Goal: Check status: Check status

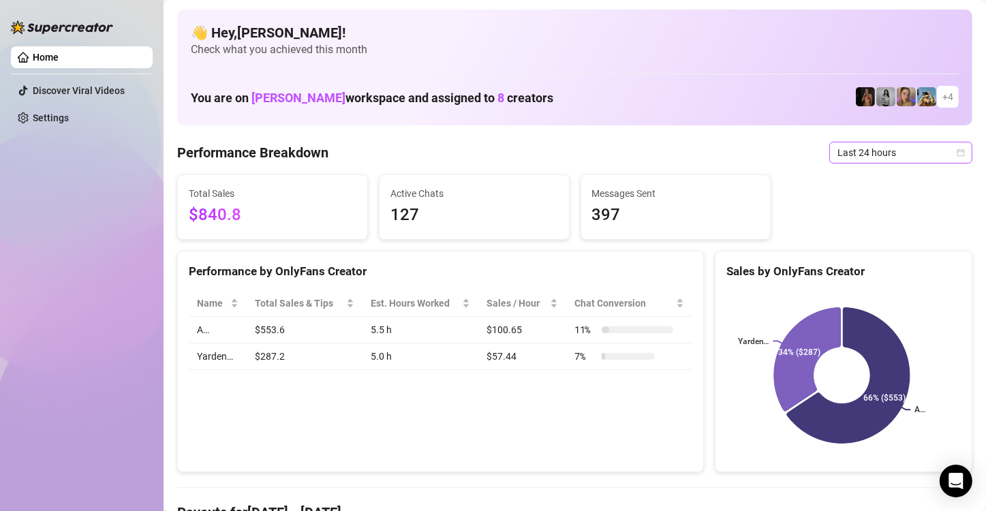
click at [937, 151] on span "Last 24 hours" at bounding box center [900, 152] width 127 height 20
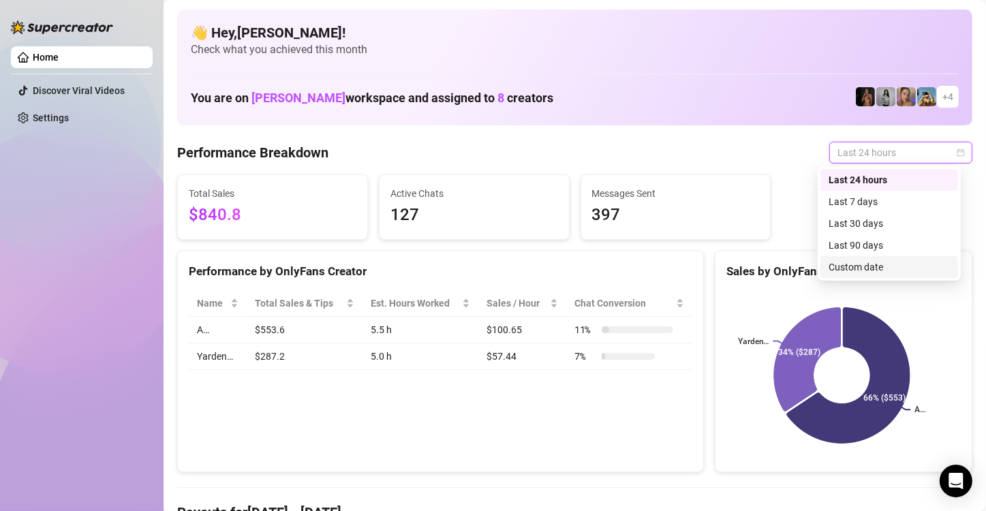
click at [908, 271] on div "Custom date" at bounding box center [889, 267] width 121 height 15
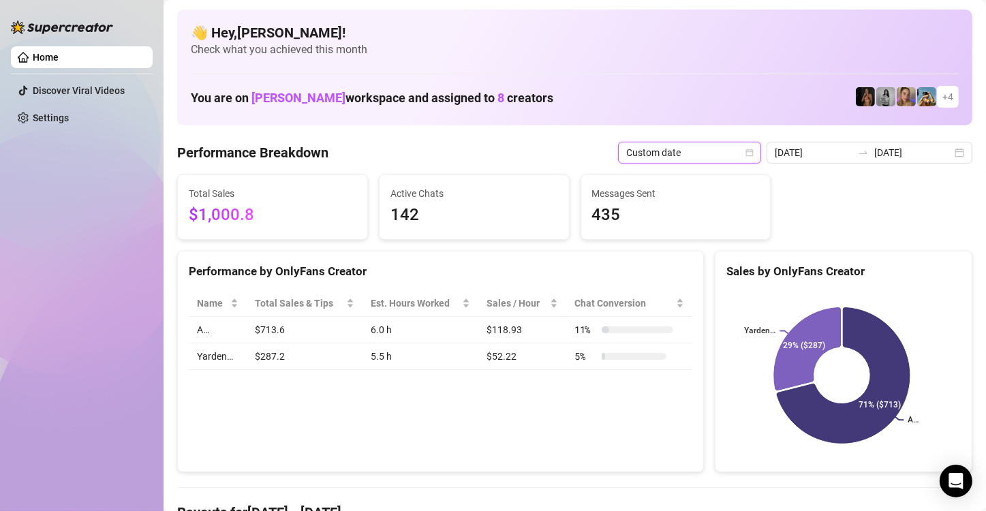
click at [748, 149] on icon "calendar" at bounding box center [749, 152] width 7 height 7
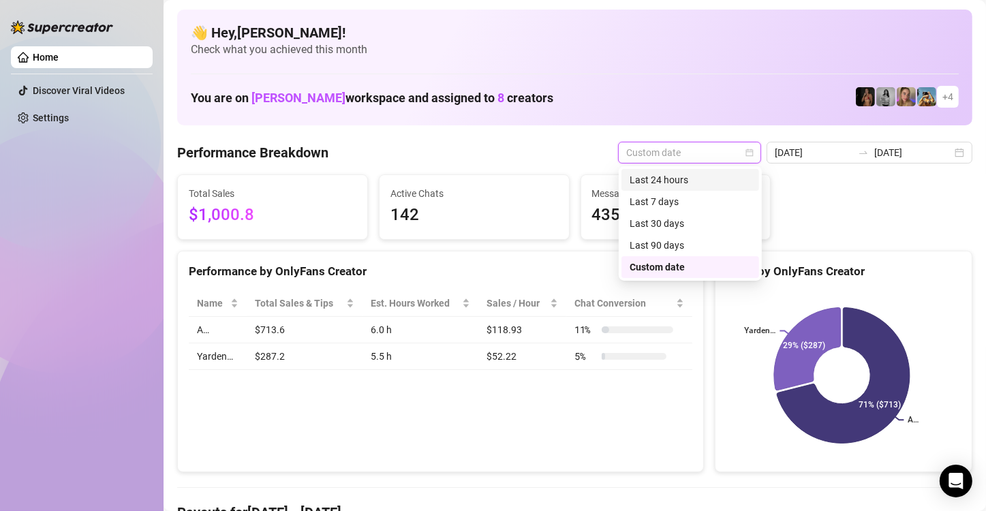
click at [717, 185] on div "Last 24 hours" at bounding box center [690, 179] width 121 height 15
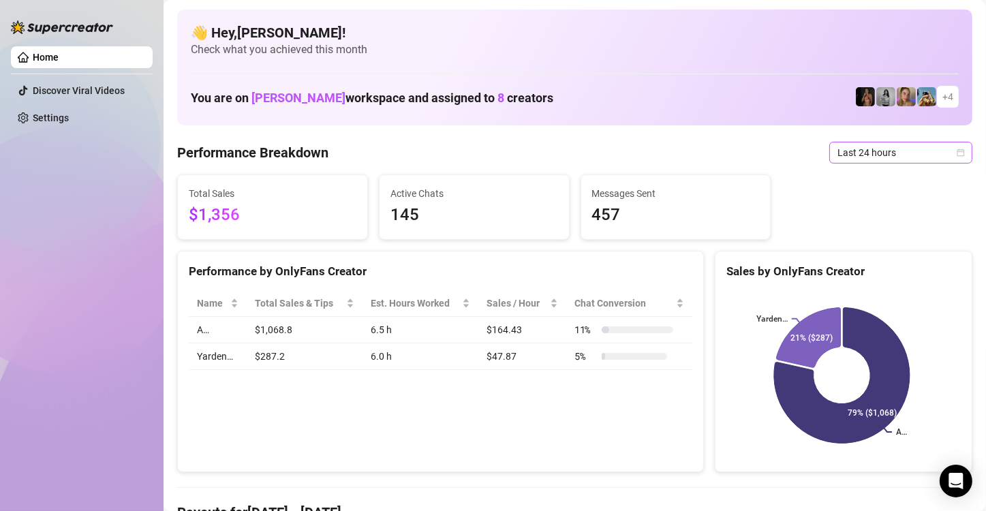
click at [957, 149] on icon "calendar" at bounding box center [961, 153] width 8 height 8
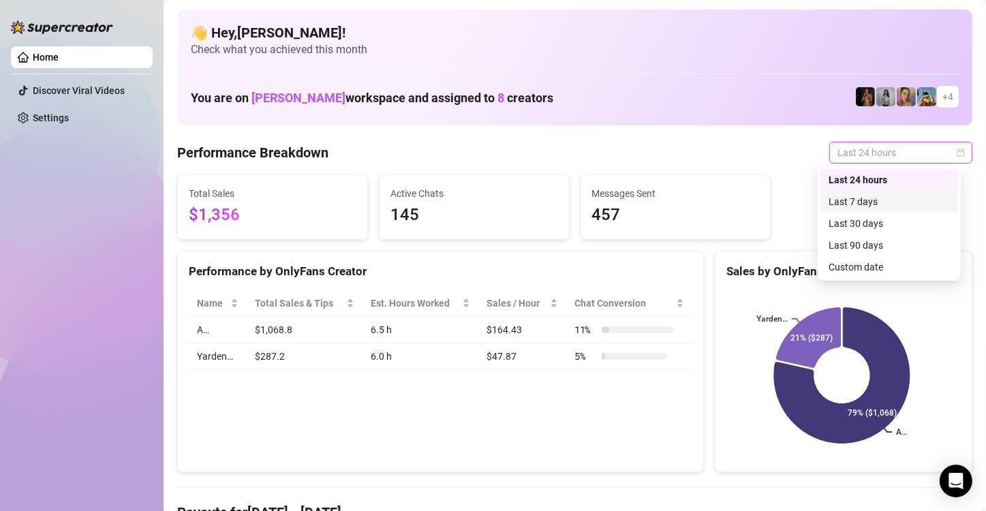
click at [934, 202] on div "Last 7 days" at bounding box center [889, 201] width 121 height 15
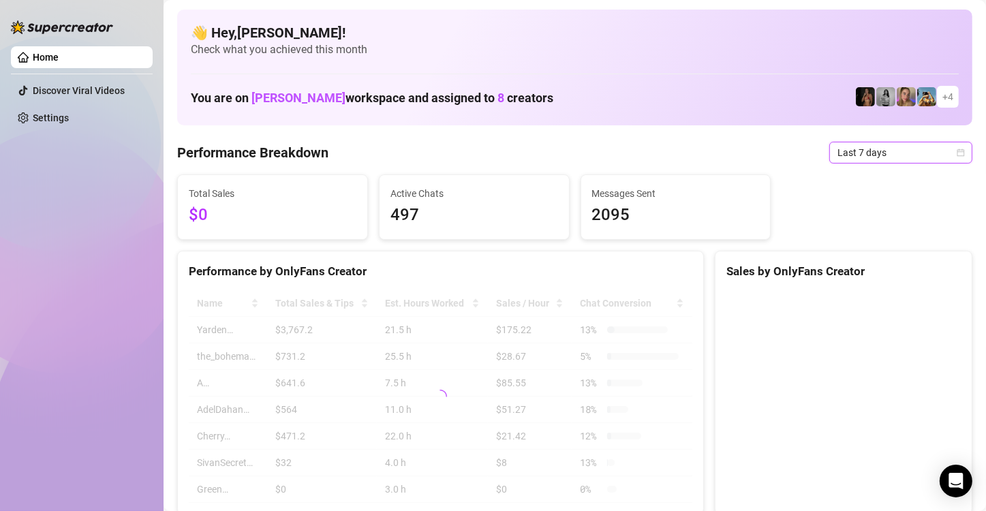
click at [957, 150] on icon "calendar" at bounding box center [961, 153] width 8 height 8
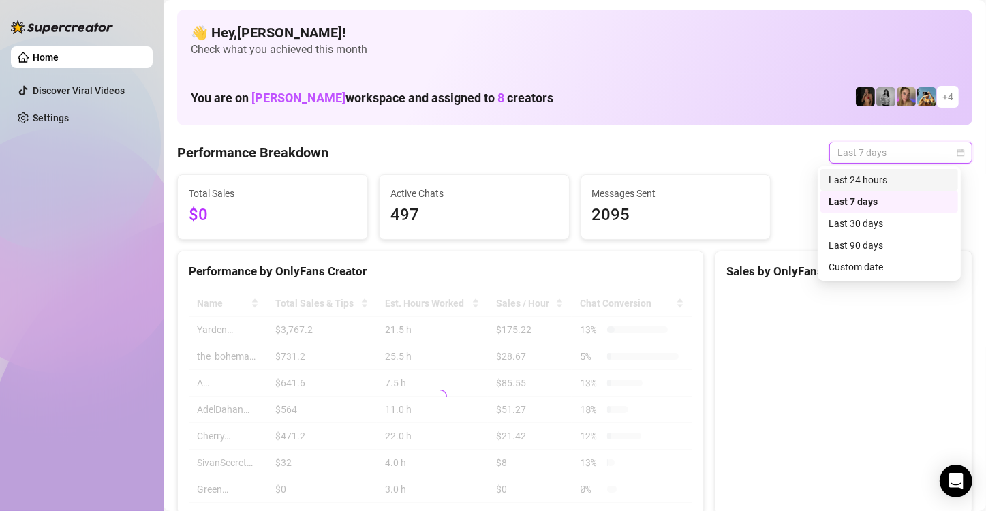
click at [927, 177] on div "Last 24 hours" at bounding box center [889, 179] width 121 height 15
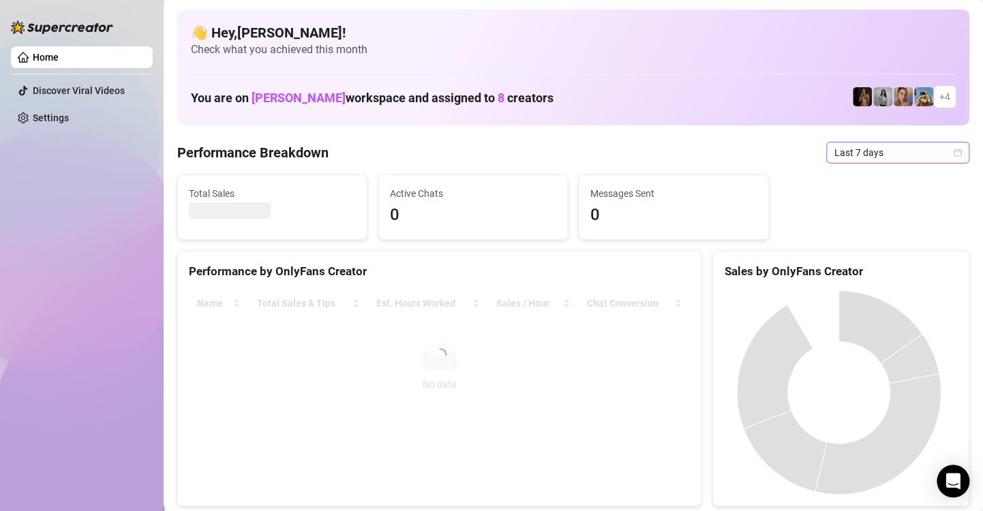
click at [953, 153] on icon "calendar" at bounding box center [957, 153] width 8 height 8
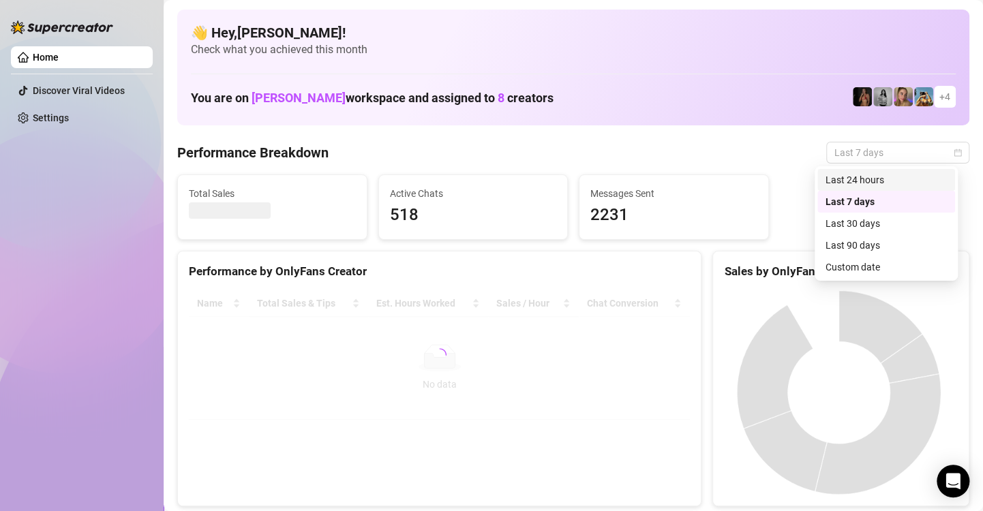
click at [918, 177] on div "Last 24 hours" at bounding box center [885, 179] width 121 height 15
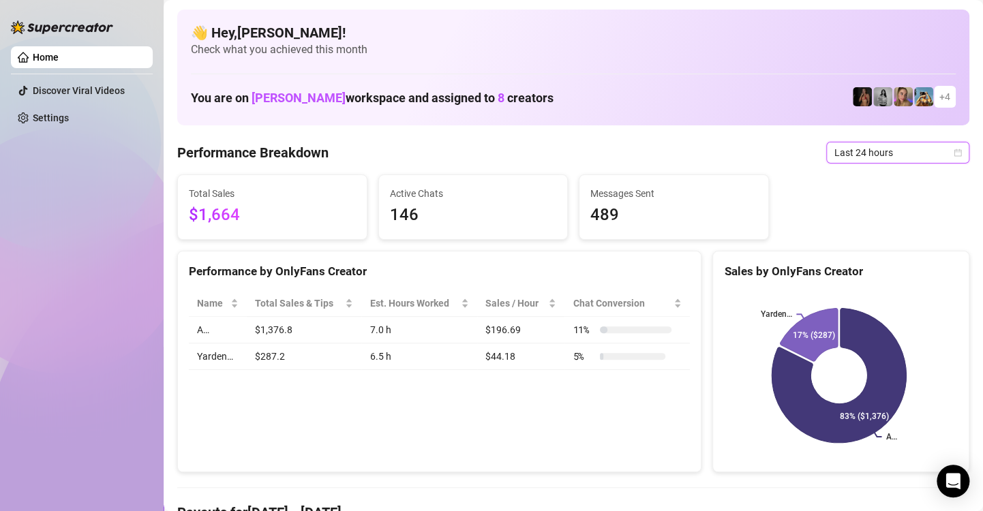
click at [941, 157] on span "Last 24 hours" at bounding box center [897, 152] width 127 height 20
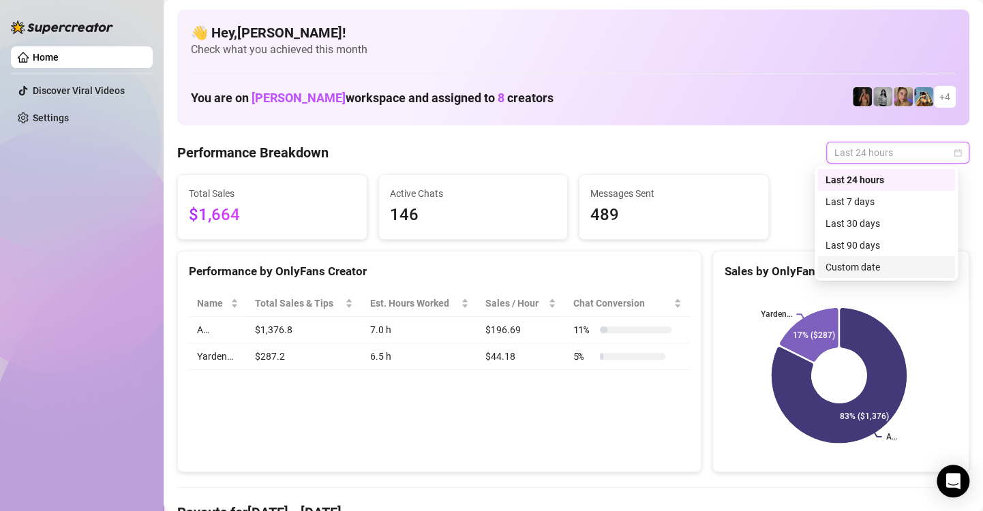
click at [889, 273] on div "Custom date" at bounding box center [885, 267] width 121 height 15
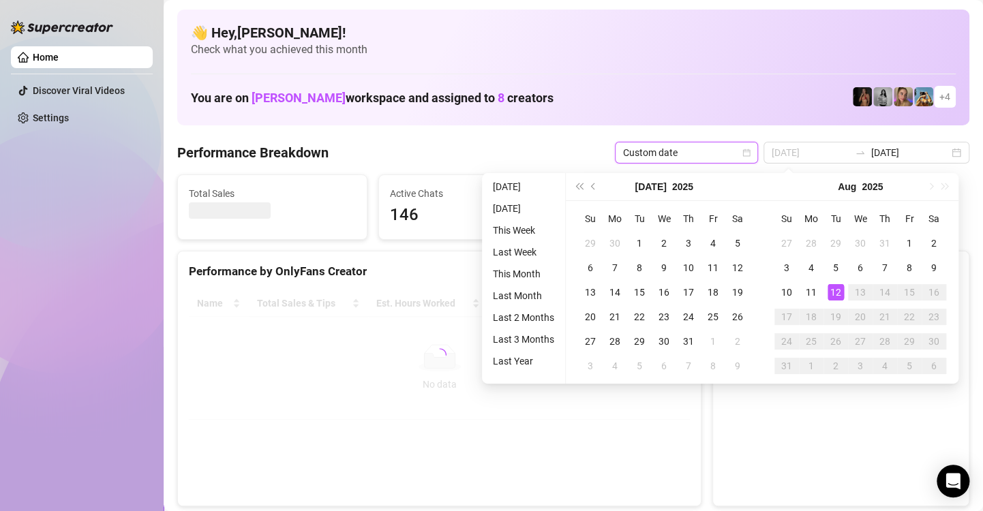
click at [834, 294] on div "12" at bounding box center [835, 292] width 16 height 16
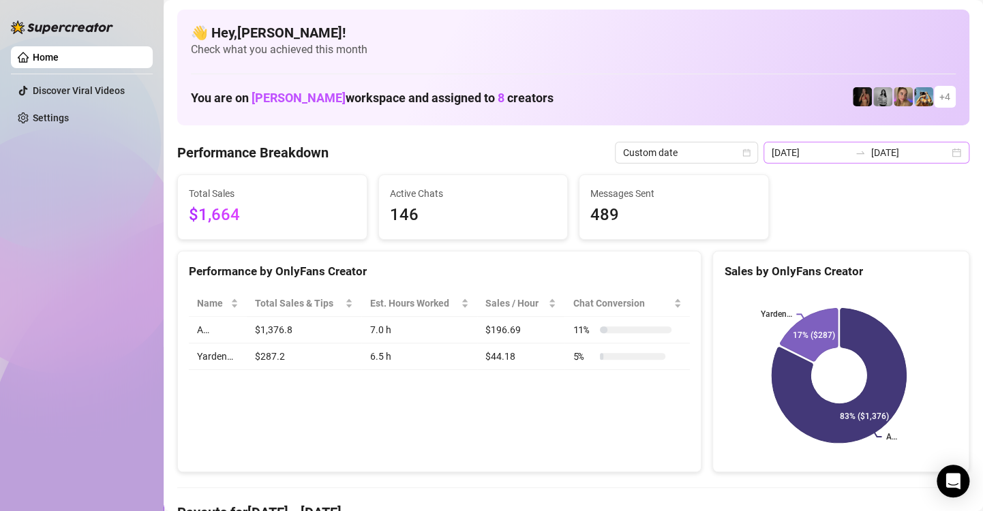
click at [942, 152] on div "[DATE] [DATE]" at bounding box center [866, 153] width 206 height 22
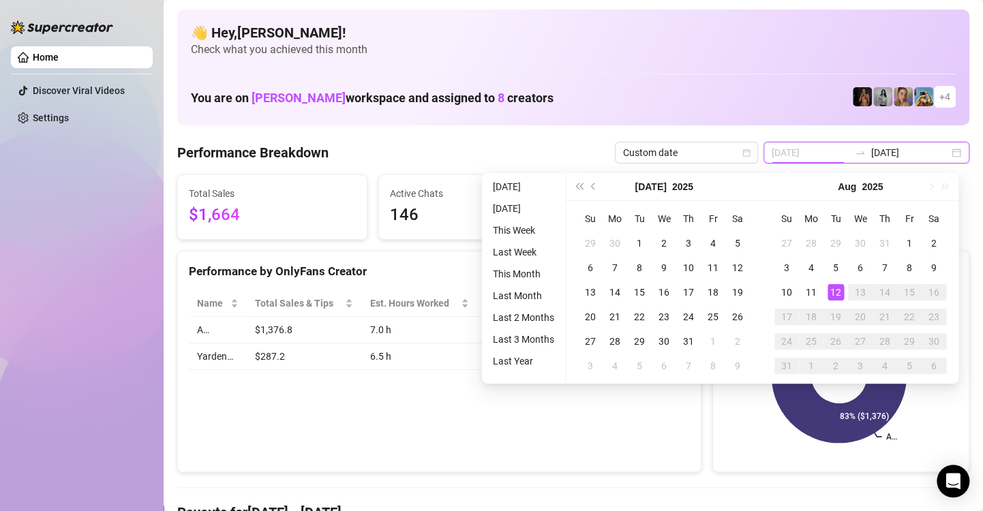
type input "[DATE]"
click at [836, 295] on div "12" at bounding box center [835, 292] width 16 height 16
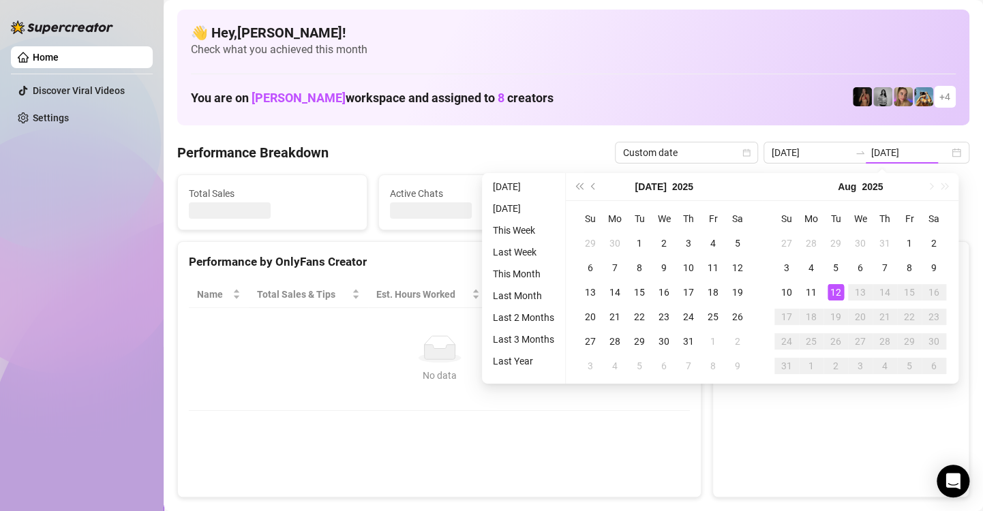
type input "2025-08-12"
